Goal: Task Accomplishment & Management: Use online tool/utility

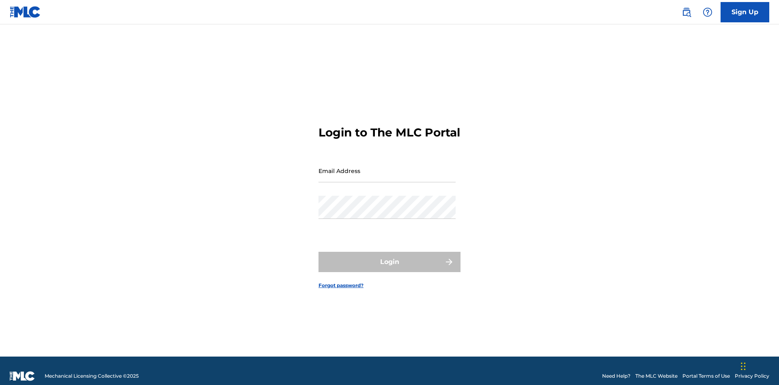
scroll to position [11, 0]
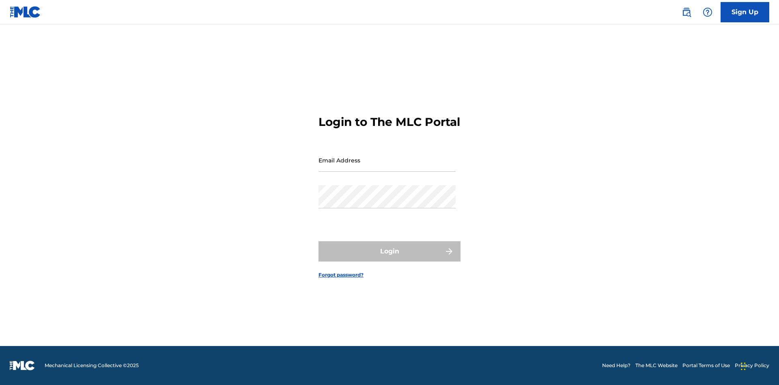
click at [387, 167] on input "Email Address" at bounding box center [387, 160] width 137 height 23
type input "[EMAIL_ADDRESS][DOMAIN_NAME]"
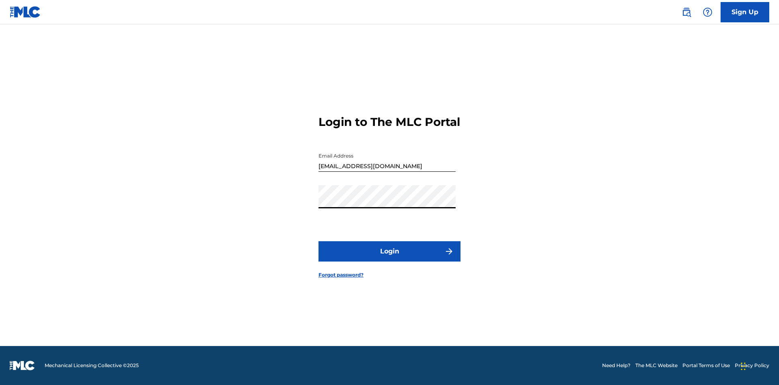
click at [390, 258] on button "Login" at bounding box center [390, 251] width 142 height 20
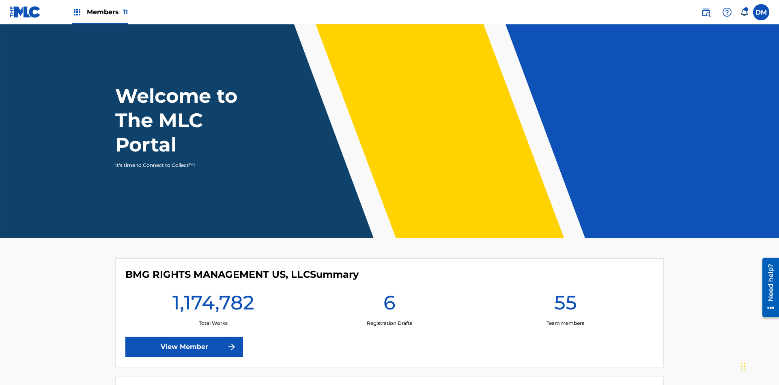
scroll to position [35, 0]
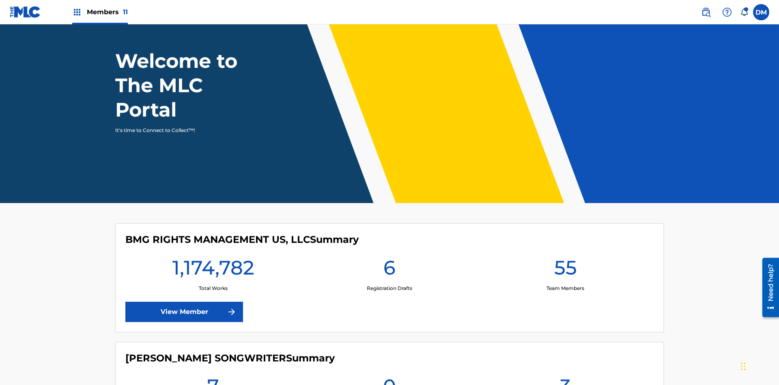
click at [100, 12] on span "Members 11" at bounding box center [107, 11] width 41 height 9
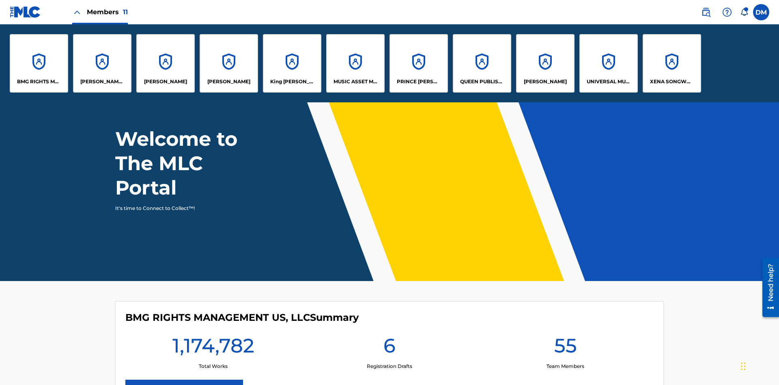
scroll to position [0, 0]
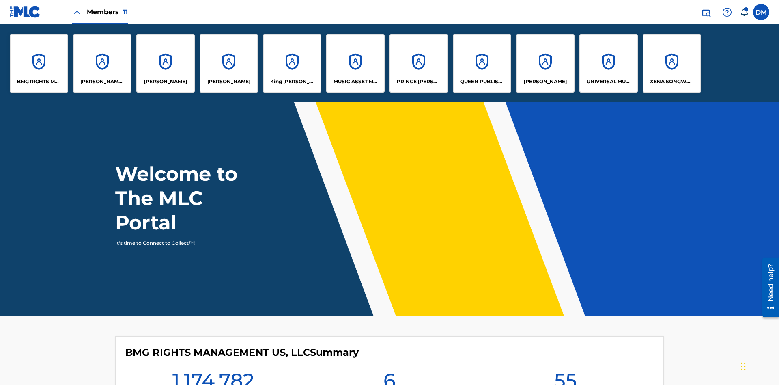
click at [292, 82] on p "King [PERSON_NAME]" at bounding box center [292, 81] width 44 height 7
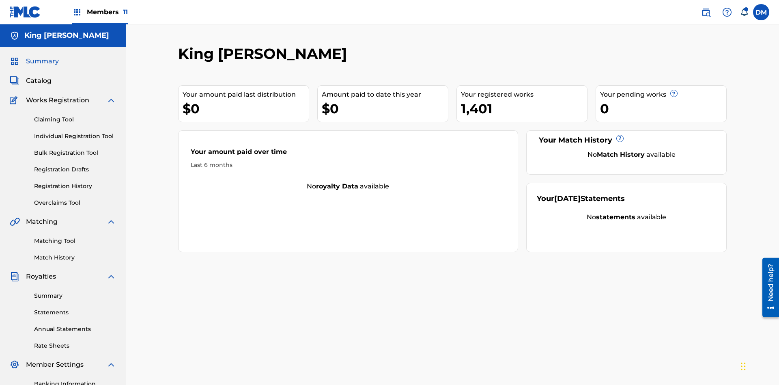
click at [75, 237] on link "Matching Tool" at bounding box center [75, 241] width 82 height 9
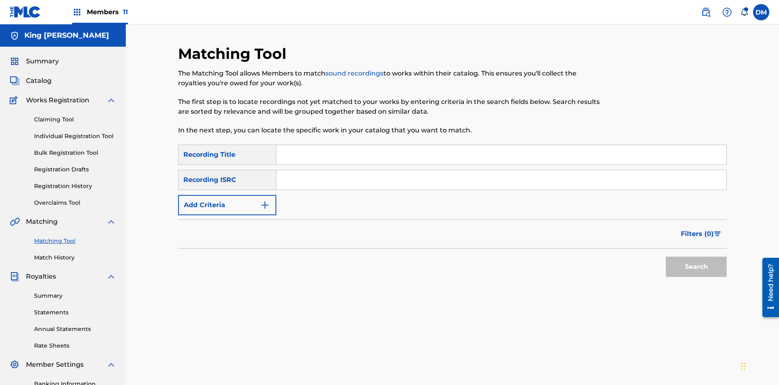
click at [501, 145] on input "Search Form" at bounding box center [501, 154] width 450 height 19
type input "Cowboy"
click at [698, 229] on span "Filters ( 0 )" at bounding box center [697, 234] width 33 height 10
click at [0, 0] on input "Search Form" at bounding box center [0, 0] width 0 height 0
click at [0, 0] on button "Apply Filters" at bounding box center [0, 0] width 0 height 0
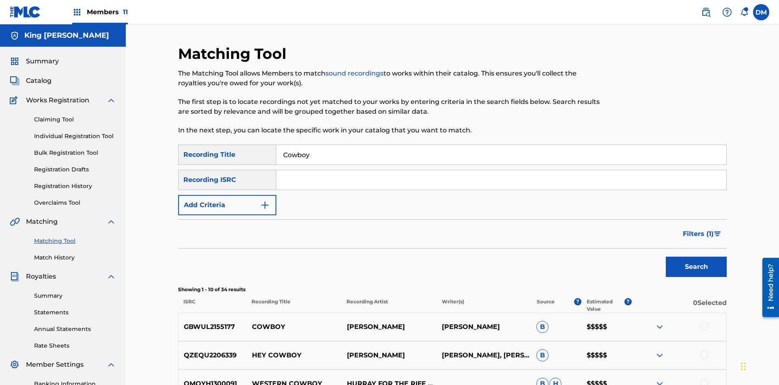
click at [501, 145] on input "Cowboy" at bounding box center [501, 154] width 450 height 19
click at [501, 145] on input "Search Form" at bounding box center [501, 154] width 450 height 19
type input "Hocus Pocus"
click at [698, 229] on span "Filters ( 1 )" at bounding box center [698, 234] width 31 height 10
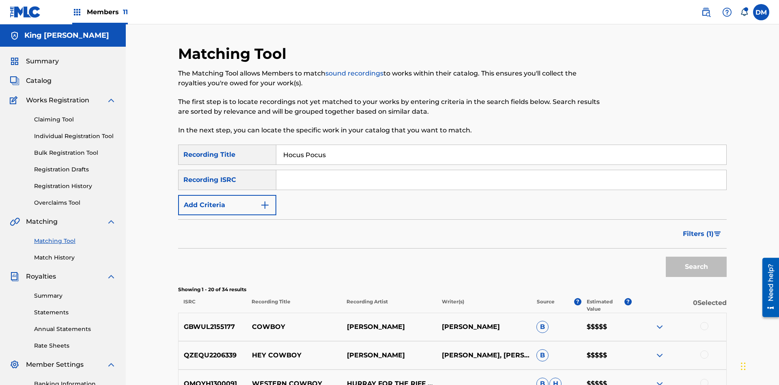
click at [0, 0] on input "Search Form" at bounding box center [0, 0] width 0 height 0
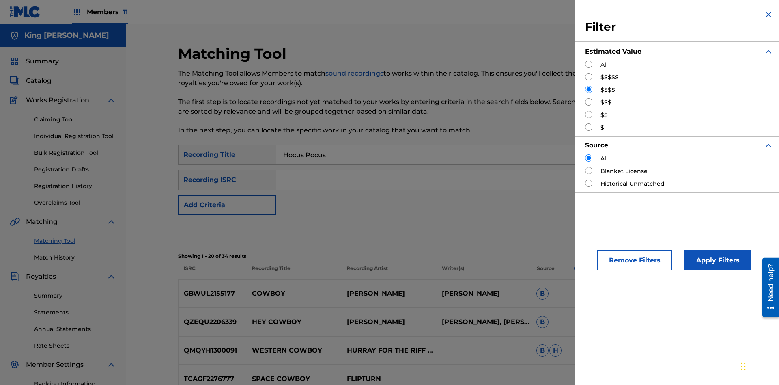
click at [717, 260] on button "Apply Filters" at bounding box center [718, 260] width 67 height 20
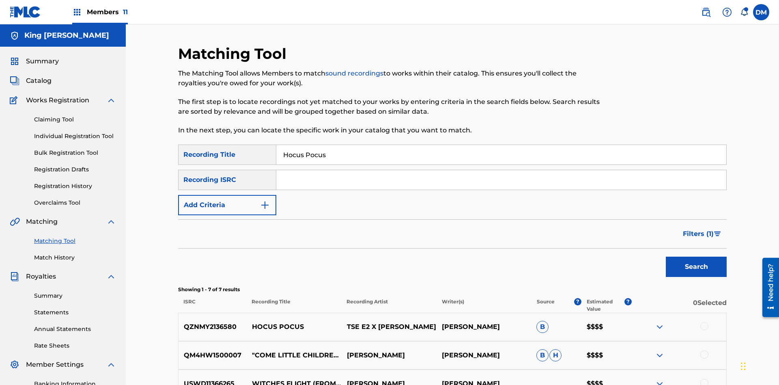
scroll to position [151, 0]
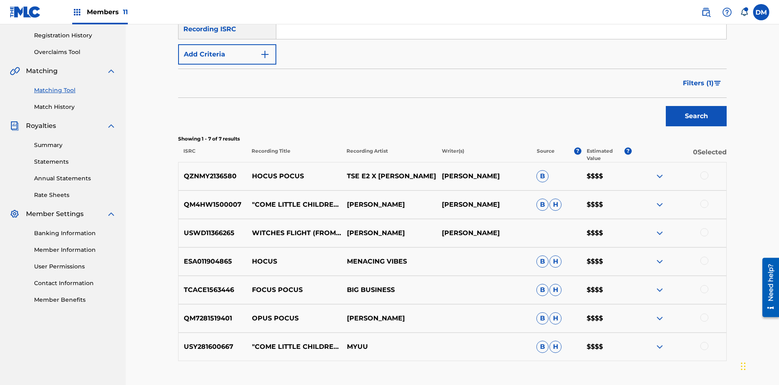
click at [501, 14] on input "Hocus Pocus" at bounding box center [501, 3] width 450 height 19
click at [501, 14] on input "Search Form" at bounding box center [501, 3] width 450 height 19
type input "[PERSON_NAME]"
click at [698, 78] on span "Filters ( 1 )" at bounding box center [698, 83] width 31 height 10
click at [0, 0] on input "Search Form" at bounding box center [0, 0] width 0 height 0
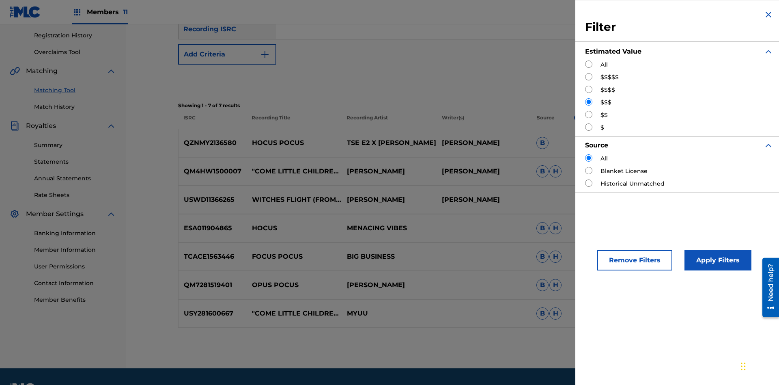
click at [717, 260] on button "Apply Filters" at bounding box center [718, 260] width 67 height 20
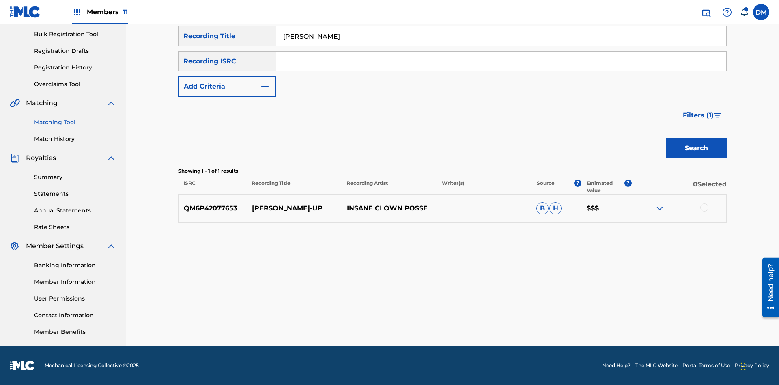
scroll to position [118, 0]
click at [501, 46] on input "[PERSON_NAME]" at bounding box center [501, 35] width 450 height 19
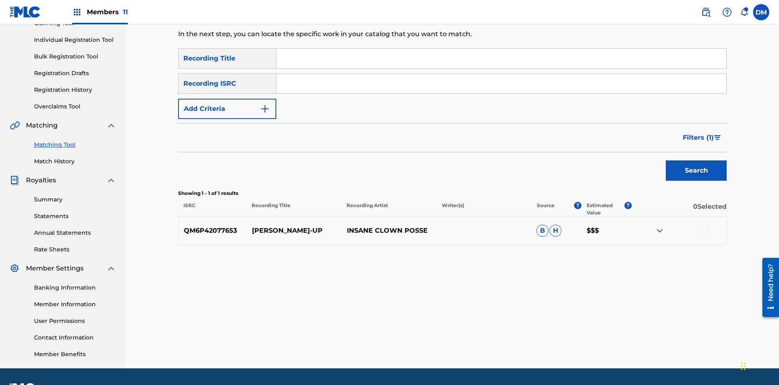
click at [501, 58] on input "Search Form" at bounding box center [501, 58] width 450 height 19
type input "[PERSON_NAME]"
click at [698, 133] on span "Filters ( 1 )" at bounding box center [698, 138] width 31 height 10
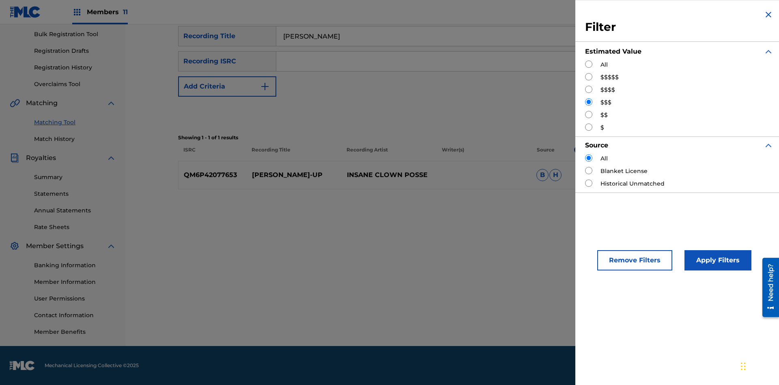
click at [589, 114] on input "Search Form" at bounding box center [588, 114] width 7 height 7
radio input "true"
click at [717, 260] on button "Apply Filters" at bounding box center [718, 260] width 67 height 20
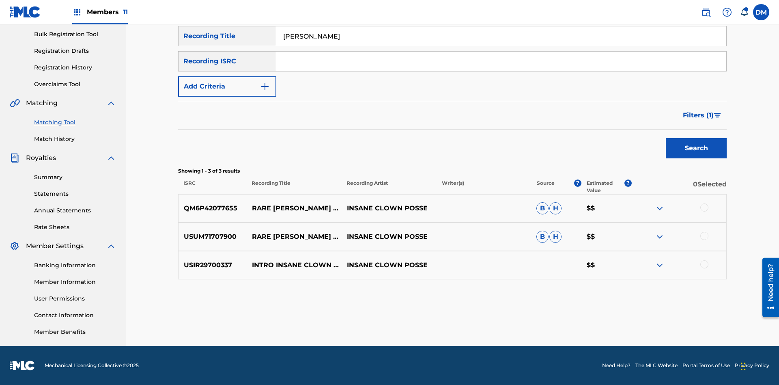
click at [501, 46] on input "[PERSON_NAME]" at bounding box center [501, 35] width 450 height 19
click at [501, 46] on input "Search Form" at bounding box center [501, 35] width 450 height 19
type input "[PERSON_NAME]"
click at [698, 115] on span "Filters ( 1 )" at bounding box center [698, 115] width 31 height 10
click at [0, 0] on input "Search Form" at bounding box center [0, 0] width 0 height 0
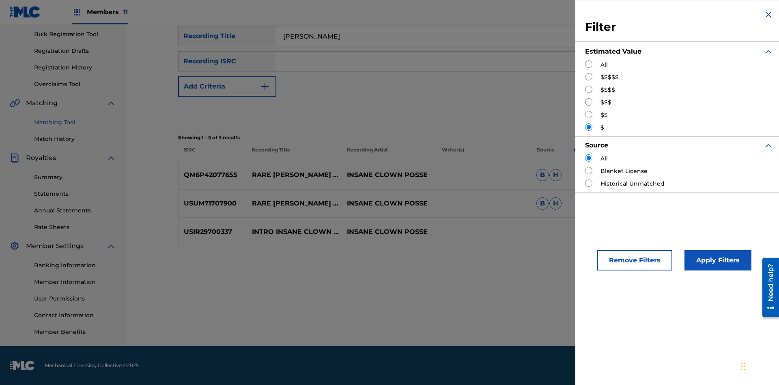
click at [717, 260] on button "Apply Filters" at bounding box center [718, 260] width 67 height 20
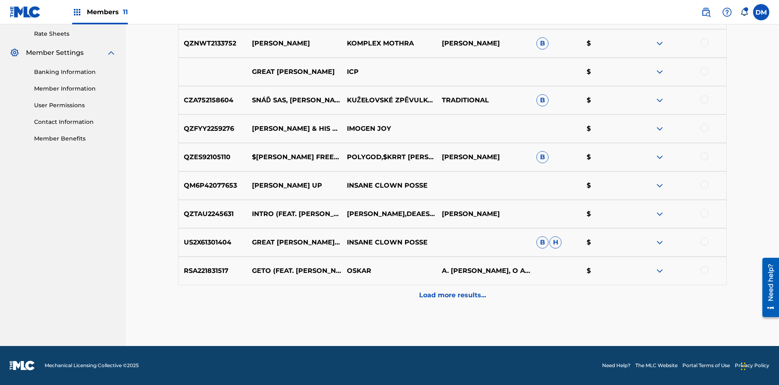
click at [452, 295] on p "Load more results..." at bounding box center [452, 295] width 67 height 10
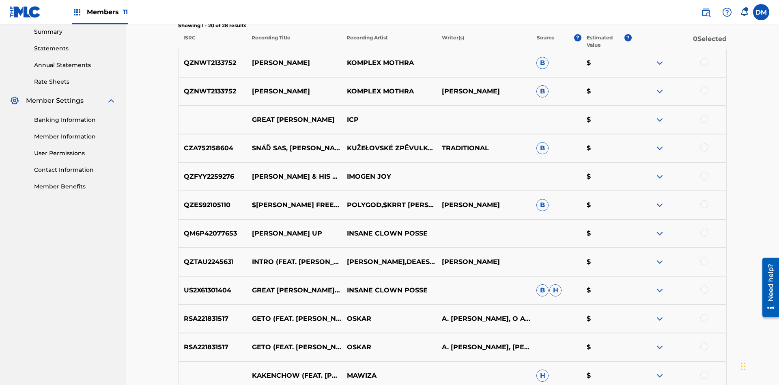
scroll to position [273, 0]
